Goal: Task Accomplishment & Management: Use online tool/utility

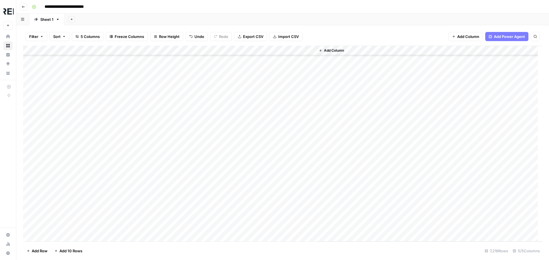
scroll to position [69733, 0]
click at [33, 51] on div "Add Column" at bounding box center [282, 144] width 519 height 196
click at [43, 250] on span "Delete 7218 Rows" at bounding box center [42, 251] width 31 height 6
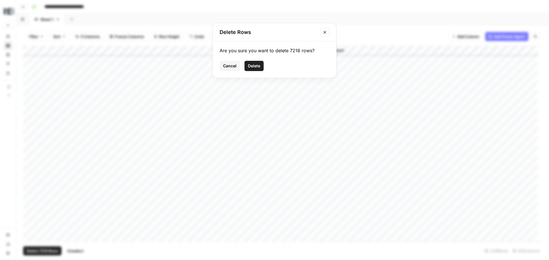
click at [255, 64] on span "Delete" at bounding box center [254, 66] width 12 height 6
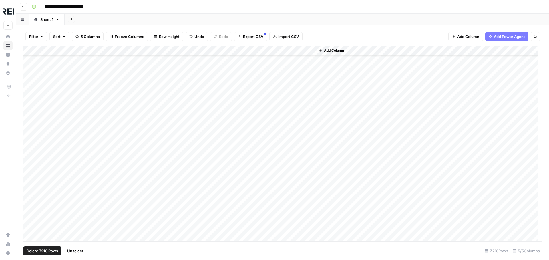
click at [43, 252] on span "Delete 7218 Rows" at bounding box center [42, 251] width 31 height 6
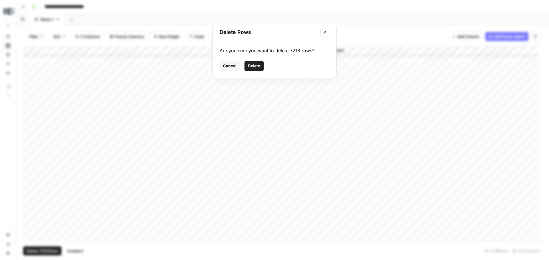
click at [251, 63] on button "Delete" at bounding box center [253, 66] width 19 height 10
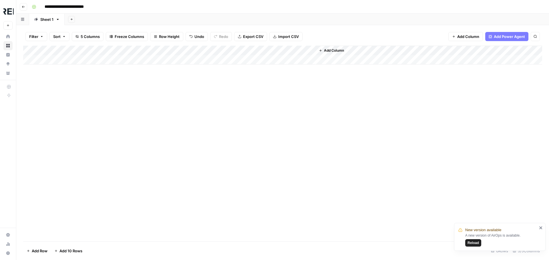
scroll to position [0, 0]
click at [472, 246] on button "Reload" at bounding box center [473, 242] width 16 height 7
click at [293, 34] on span "Import CSV" at bounding box center [288, 37] width 21 height 6
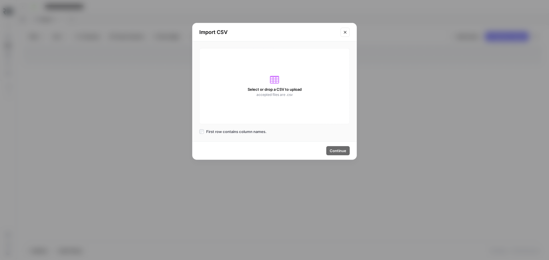
click at [278, 81] on div "Select or drop a CSV to upload accepted files are .csv" at bounding box center [274, 86] width 150 height 76
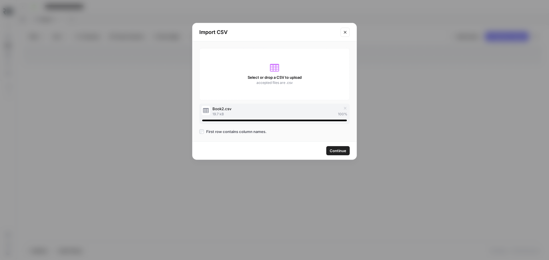
click at [339, 149] on span "Continue" at bounding box center [337, 151] width 17 height 6
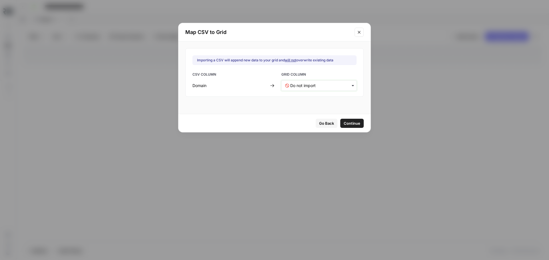
click at [319, 86] on input "text" at bounding box center [321, 86] width 63 height 6
click at [316, 103] on div "Domain" at bounding box center [314, 101] width 67 height 10
click at [343, 127] on button "Continue" at bounding box center [351, 123] width 23 height 9
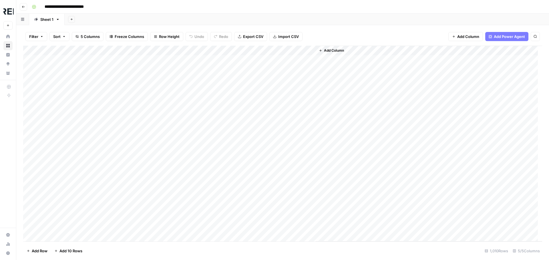
click at [151, 48] on div "Add Column" at bounding box center [282, 144] width 519 height 196
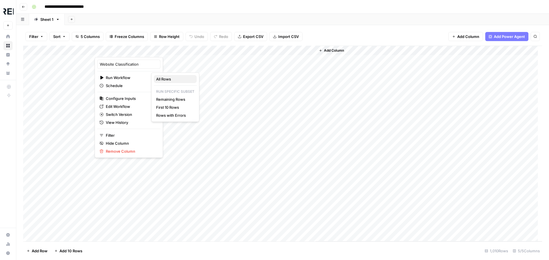
click at [177, 79] on span "All Rows" at bounding box center [174, 79] width 36 height 6
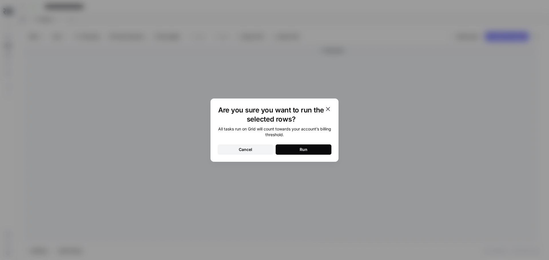
click at [309, 155] on div "Are you sure you want to run the selected rows? All tasks run on Grid will coun…" at bounding box center [274, 130] width 128 height 63
click at [308, 152] on button "Run" at bounding box center [303, 150] width 56 height 10
